Goal: Transaction & Acquisition: Purchase product/service

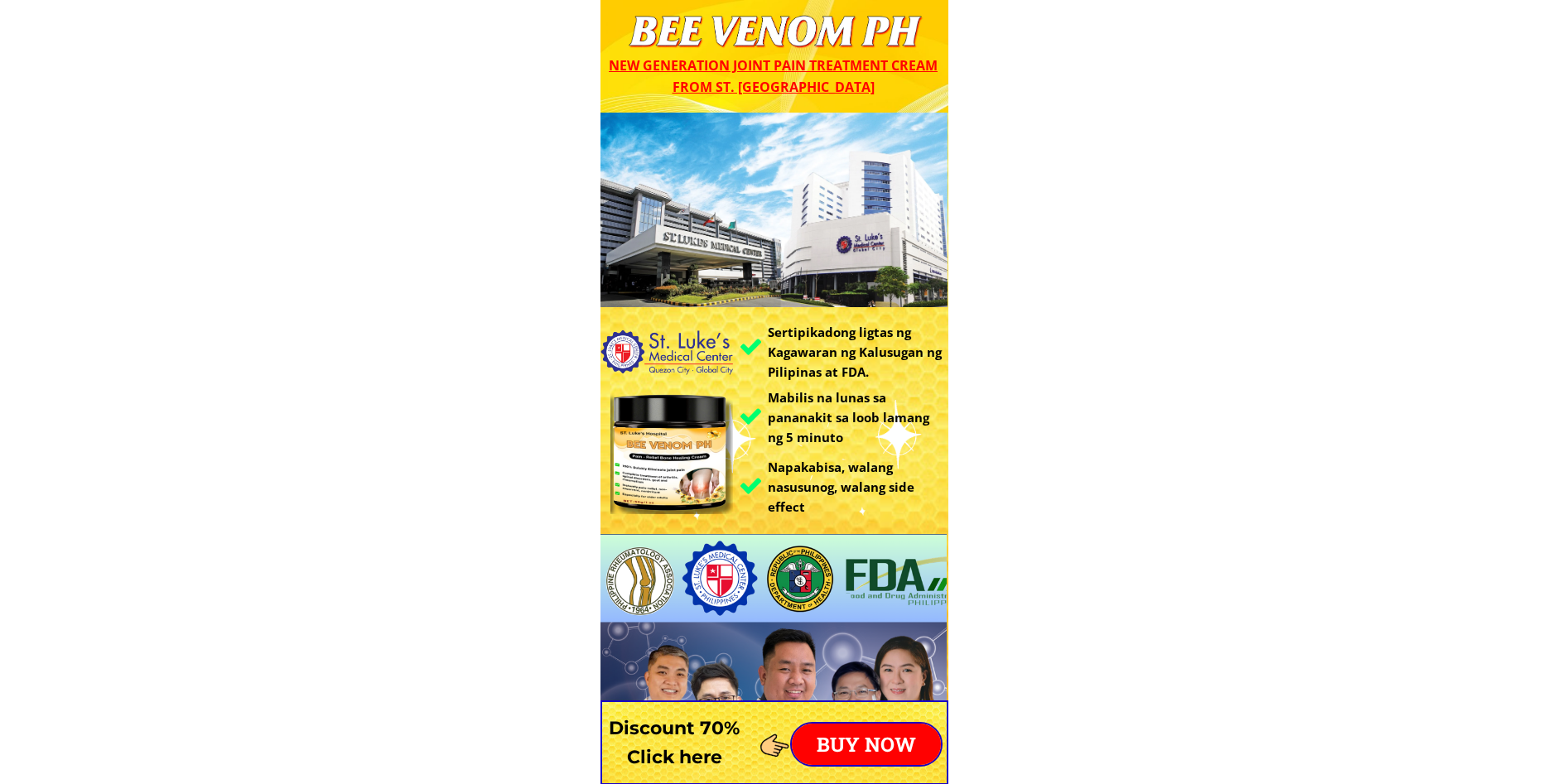
click at [889, 729] on p "BUY NOW" at bounding box center [866, 744] width 149 height 41
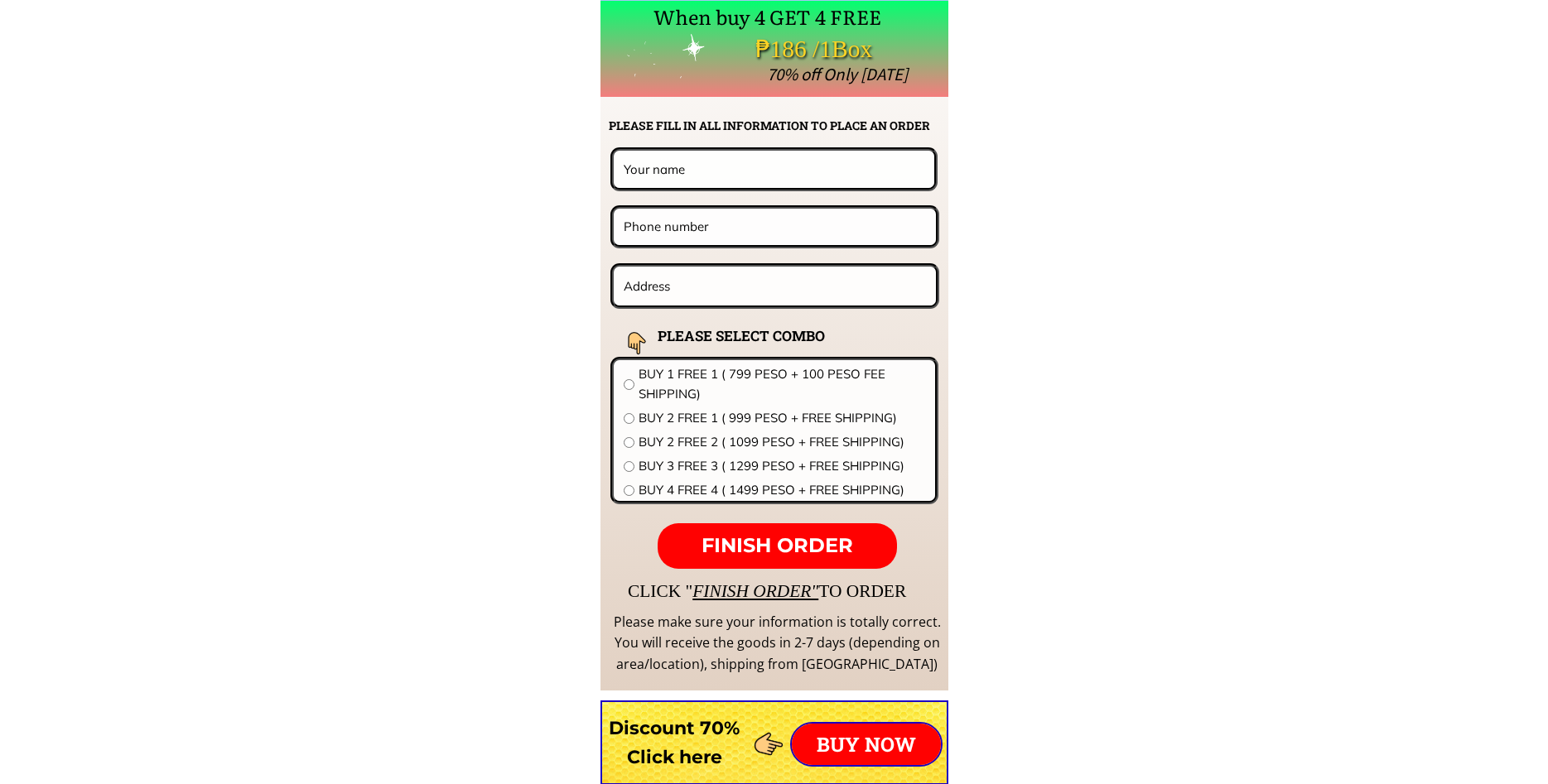
scroll to position [12995, 0]
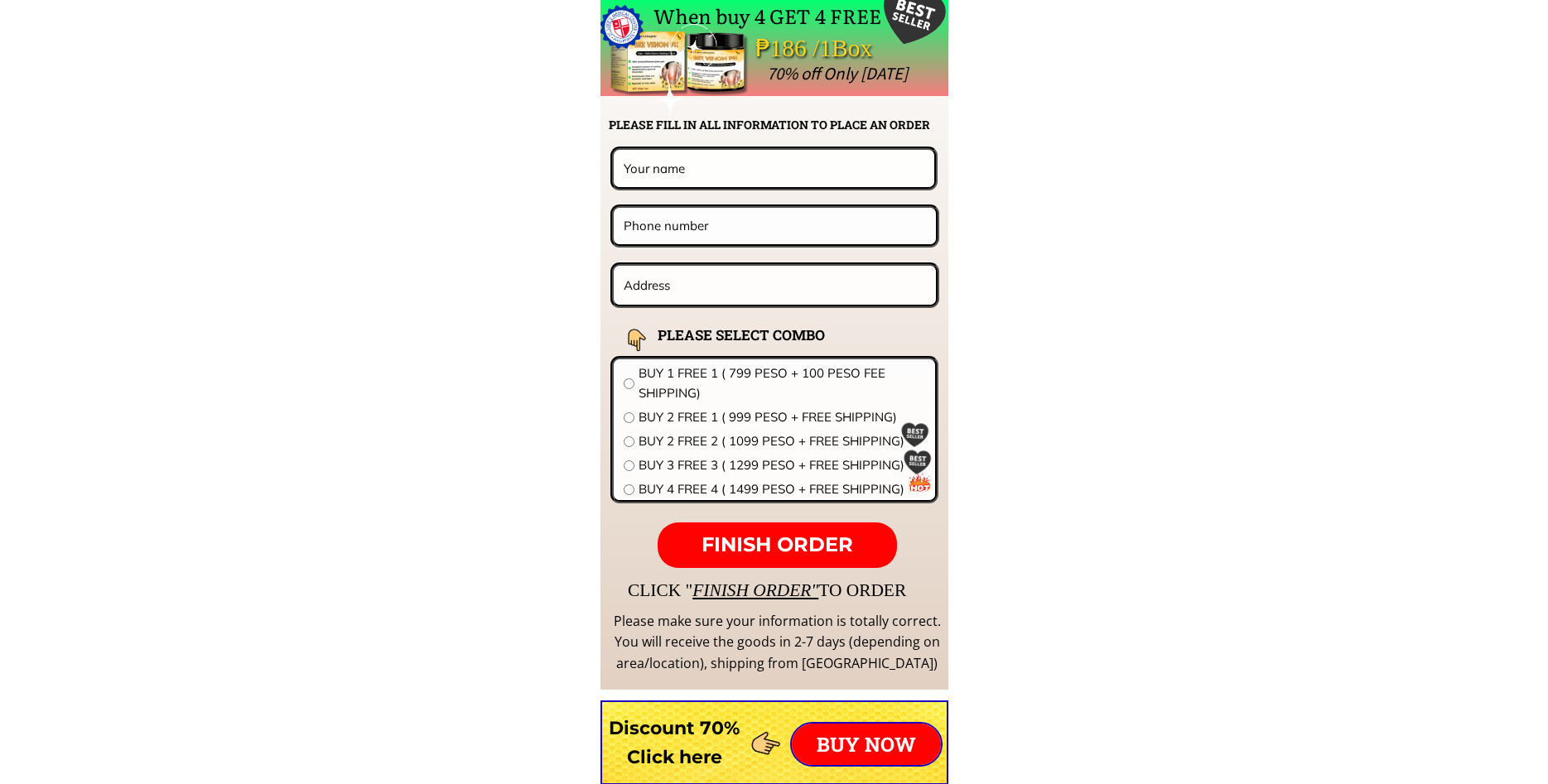
click at [728, 180] on input "text" at bounding box center [774, 168] width 308 height 36
paste input "[PERSON_NAME]"
type input "[PERSON_NAME]"
click at [738, 298] on input "text" at bounding box center [775, 285] width 311 height 39
paste input "Blk. [STREET_ADDRESS][PERSON_NAME] [PERSON_NAME] [GEOGRAPHIC_DATA]"
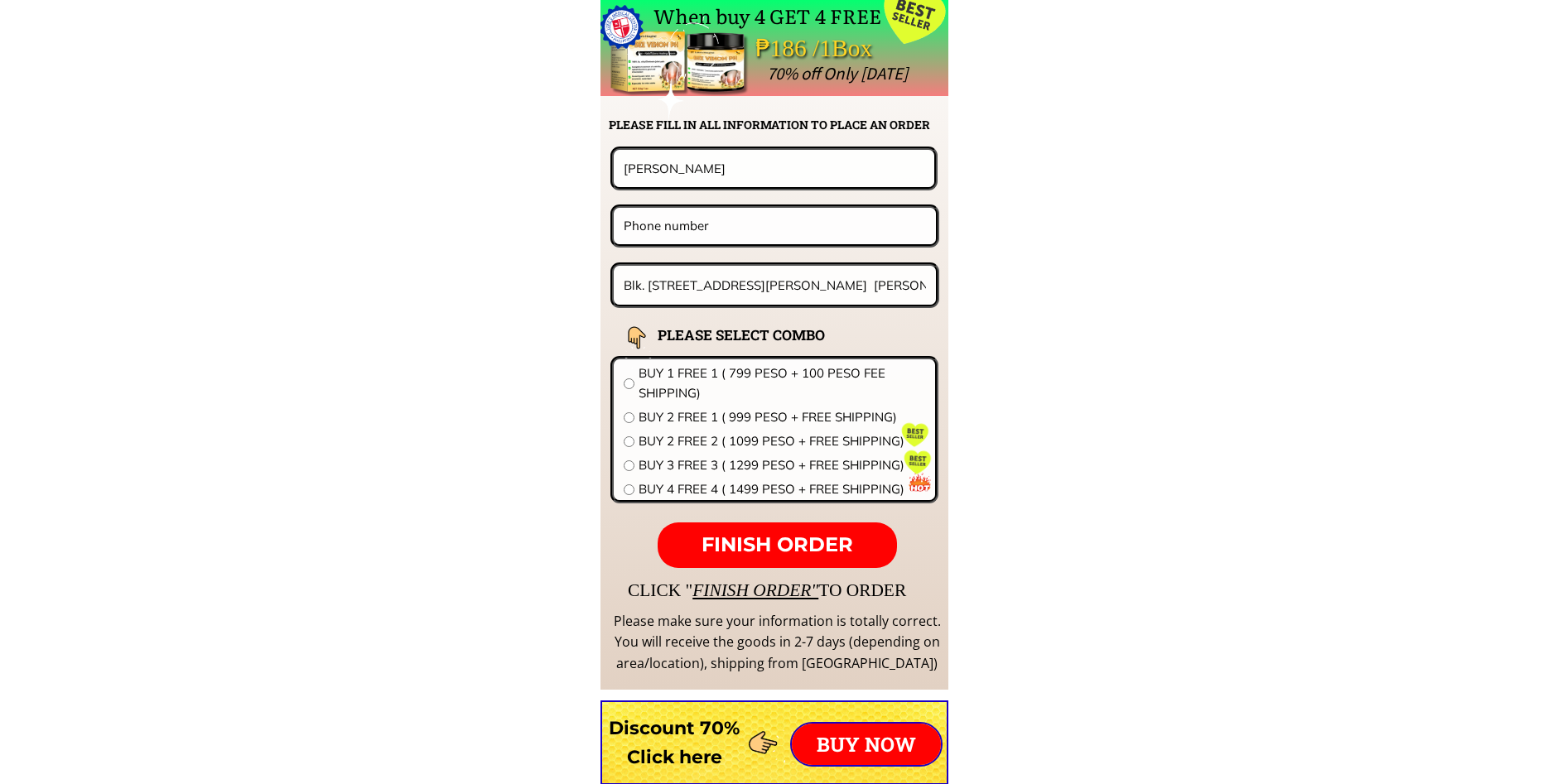
scroll to position [0, 85]
type input "Blk. [STREET_ADDRESS][PERSON_NAME] [PERSON_NAME] [GEOGRAPHIC_DATA]"
click at [695, 374] on span "BUY 1 FREE 1 ( 799 PESO + 100 PESO FEE SHIPPING)" at bounding box center [782, 384] width 286 height 40
radio input "true"
click at [777, 239] on input "tel" at bounding box center [774, 225] width 310 height 35
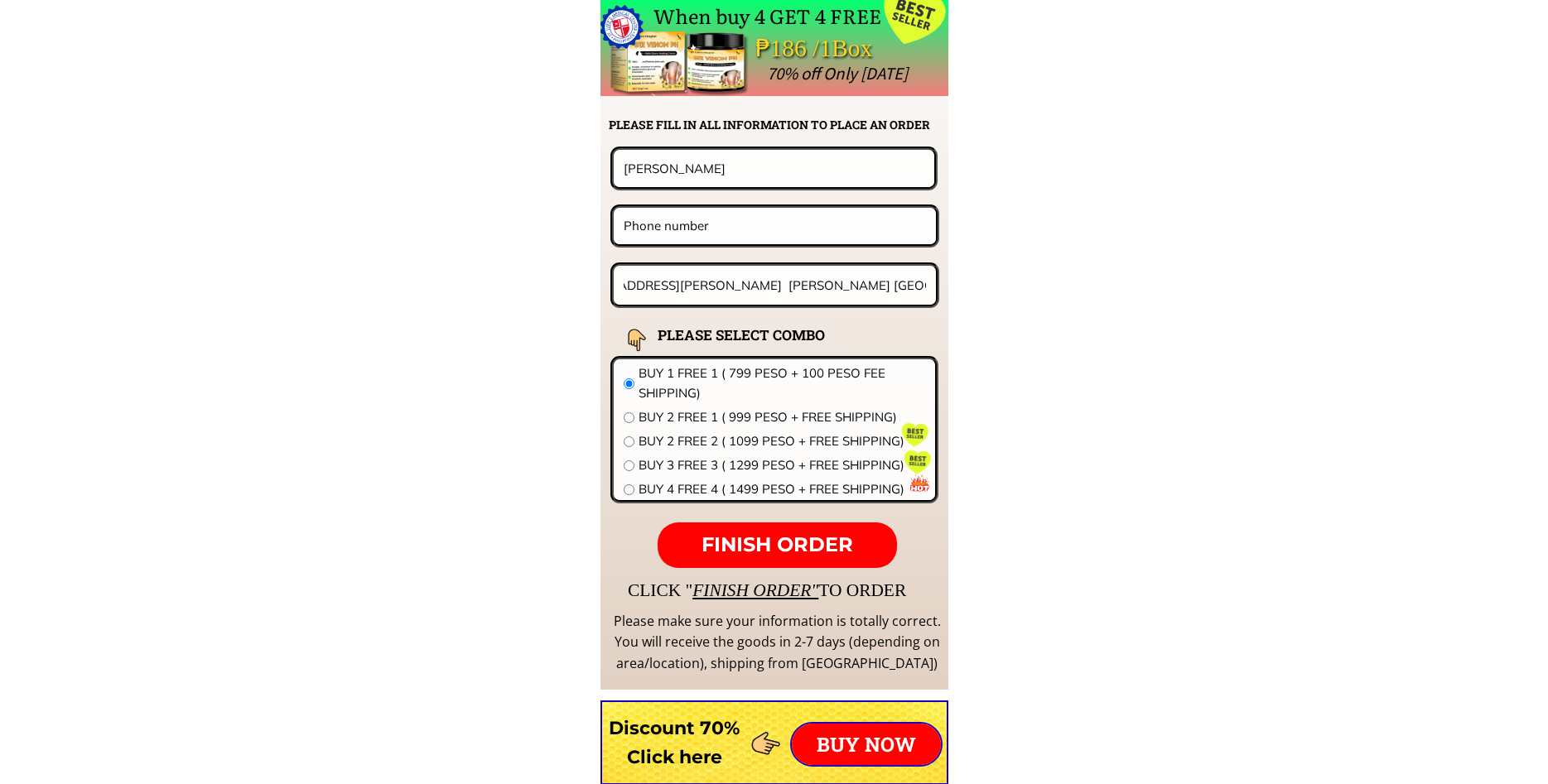
paste input "09958951147"
type input "09958951147"
click at [803, 528] on p "FINISH ORDER" at bounding box center [777, 545] width 239 height 47
